Goal: Task Accomplishment & Management: Use online tool/utility

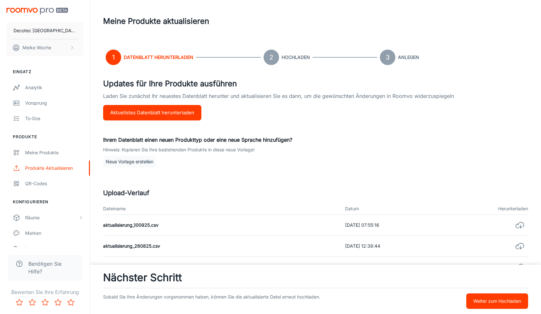
click at [496, 305] on button "Weiter zum Hochladen" at bounding box center [497, 300] width 62 height 15
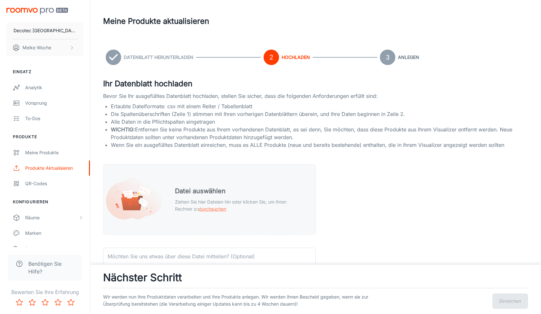
click at [221, 200] on p "Ziehen Sie hier Dateien hin oder klicken Sie, um Ihren Rechner zu durchsuchen" at bounding box center [240, 205] width 130 height 14
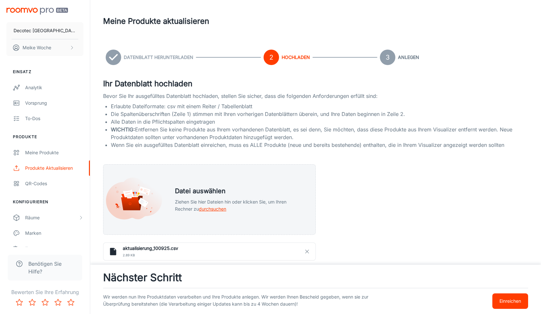
click at [501, 292] on div "Wir werden nun Ihre Produktdaten verarbeiten und Ihre Produkte anlegen. Wir wer…" at bounding box center [315, 298] width 425 height 21
click at [501, 296] on button "Einreichen" at bounding box center [510, 300] width 36 height 15
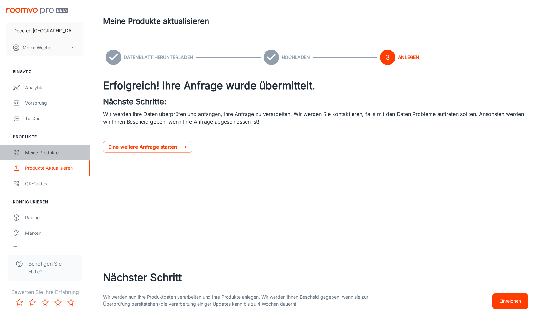
click at [55, 152] on div "Meine Produkte" at bounding box center [54, 152] width 58 height 7
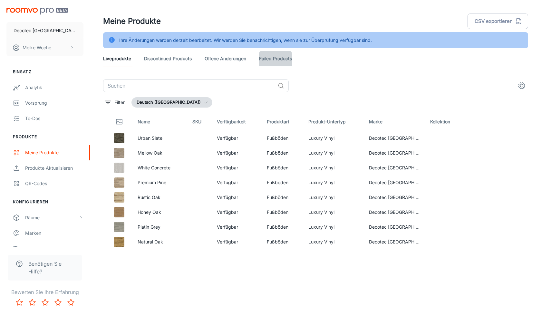
click at [280, 57] on link "Failed Products" at bounding box center [275, 58] width 33 height 15
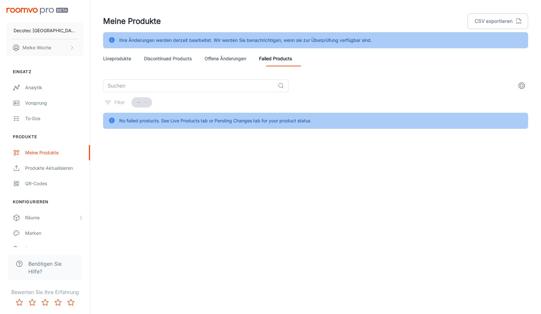
click at [168, 55] on link "Discontinued Products" at bounding box center [168, 58] width 48 height 15
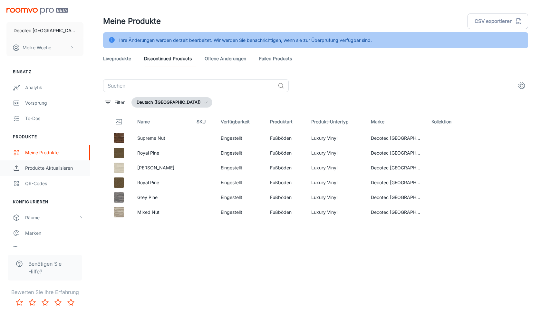
click at [35, 166] on div "Produkte aktualisieren" at bounding box center [54, 168] width 58 height 7
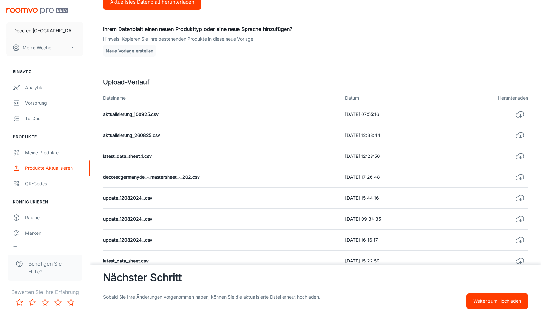
scroll to position [111, 0]
click at [151, 117] on td "aktualisierung_100925.csv" at bounding box center [221, 114] width 237 height 21
